Goal: Find specific page/section: Find specific page/section

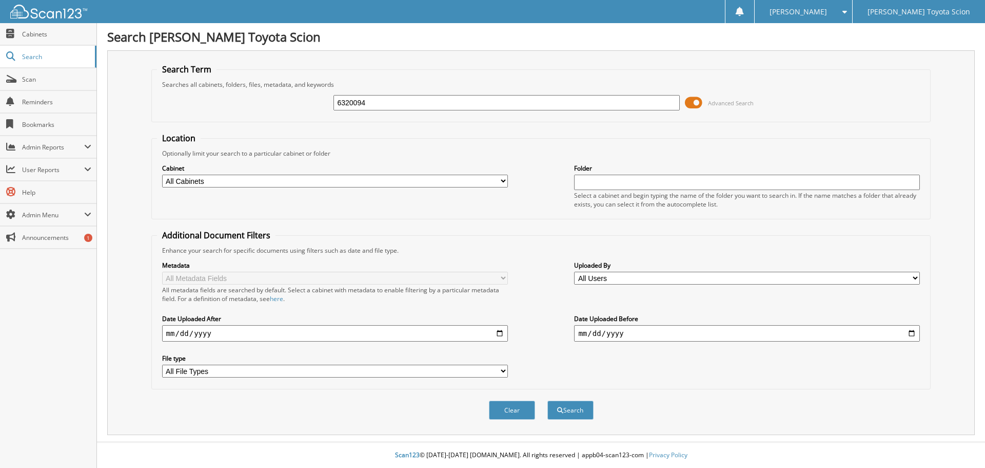
type input "6320094"
click at [548, 400] on button "Search" at bounding box center [571, 409] width 46 height 19
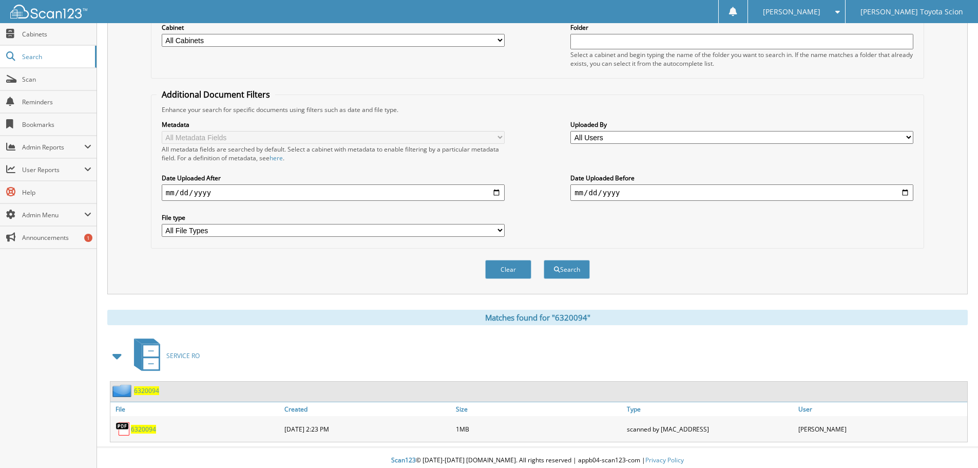
scroll to position [146, 0]
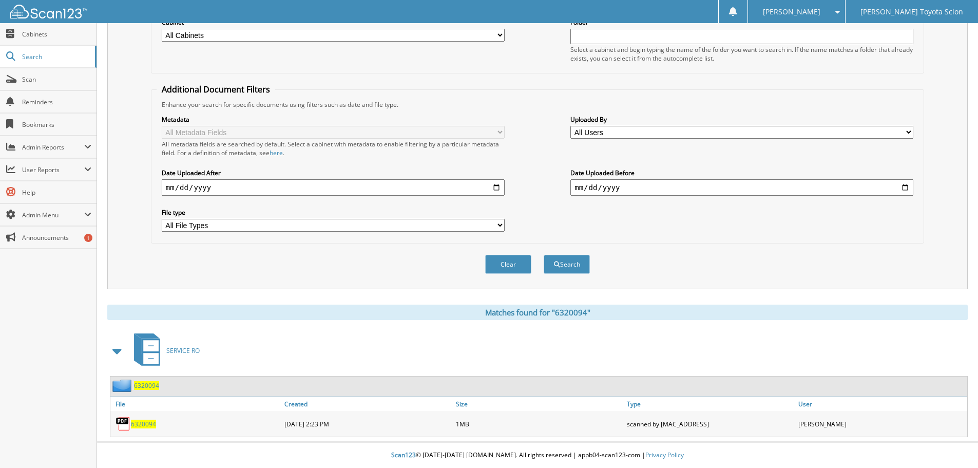
click at [146, 387] on span "6320094" at bounding box center [146, 385] width 25 height 9
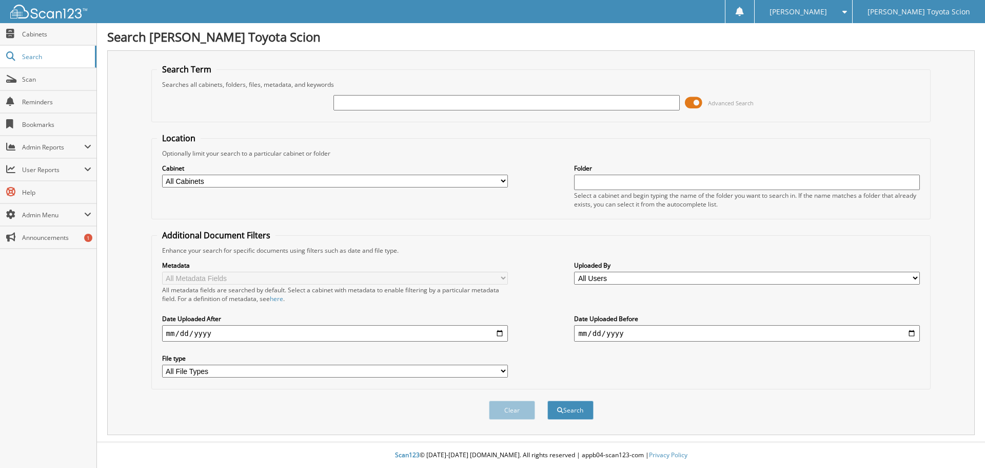
click at [472, 108] on input "text" at bounding box center [507, 102] width 346 height 15
type input "6312454"
click at [548, 400] on button "Search" at bounding box center [571, 409] width 46 height 19
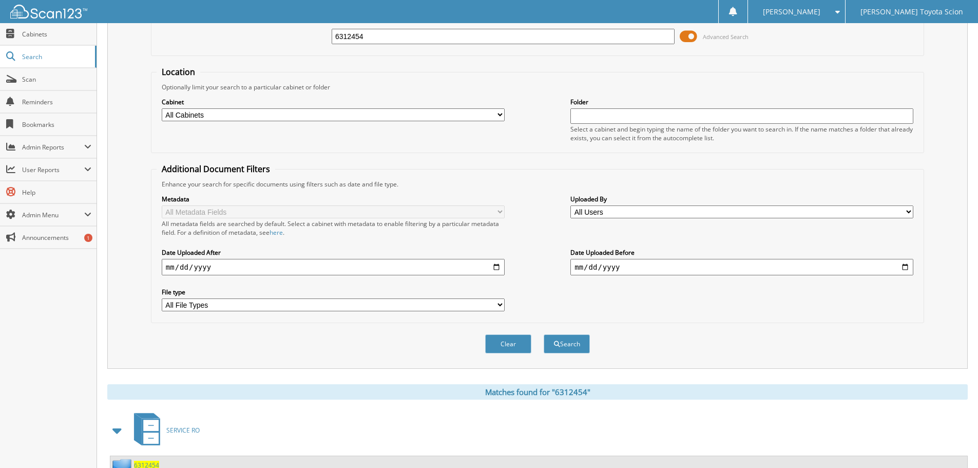
scroll to position [146, 0]
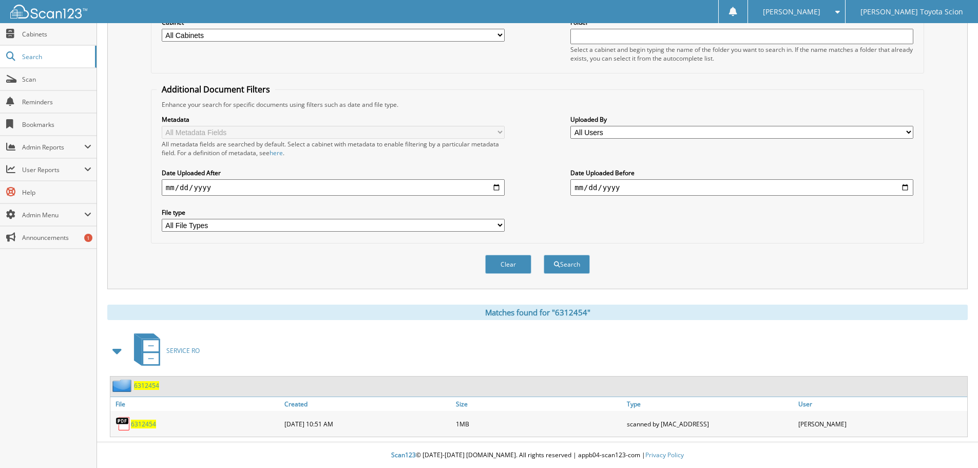
click at [144, 424] on span "6312454" at bounding box center [143, 423] width 25 height 9
